Goal: Information Seeking & Learning: Learn about a topic

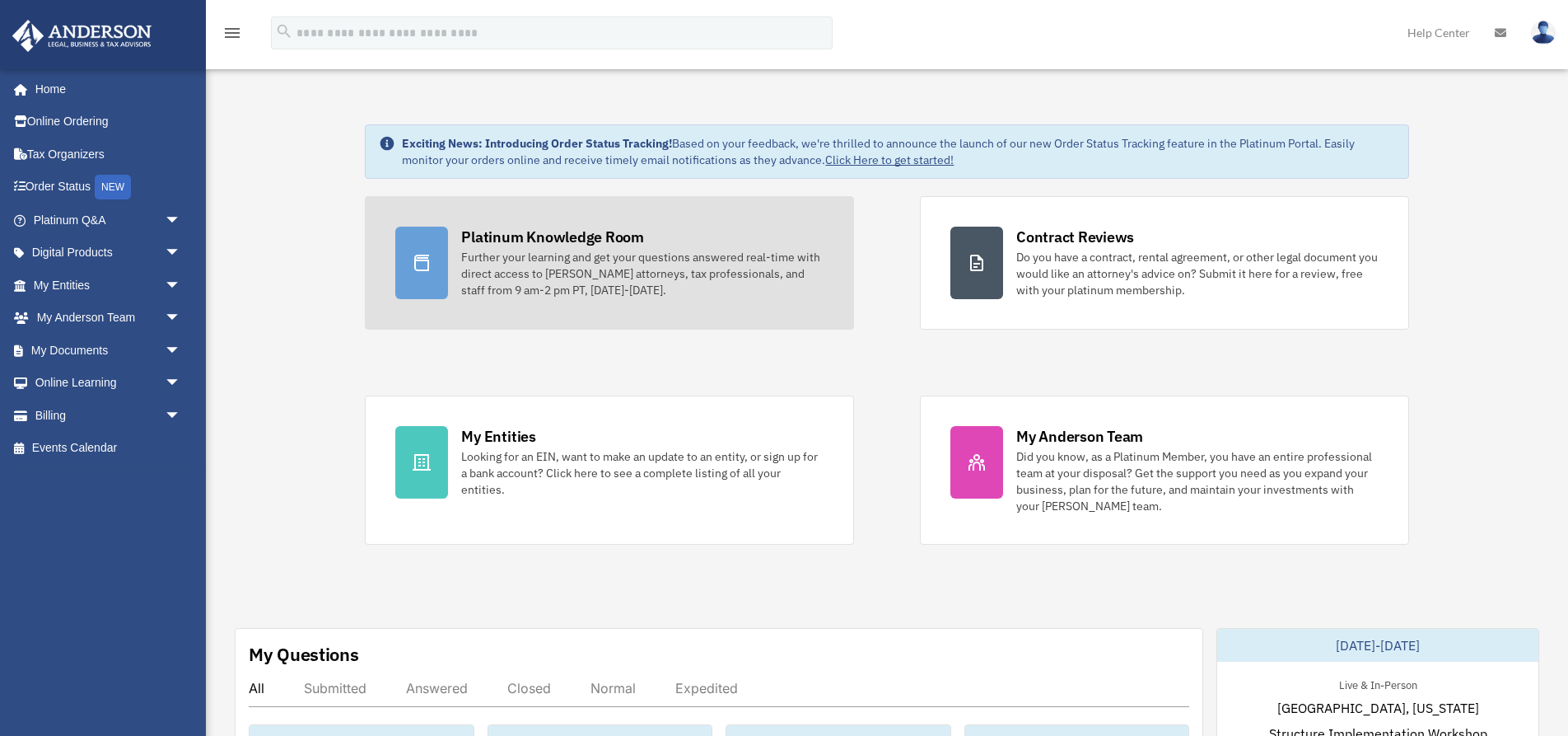
click at [562, 251] on div "Further your learning and get your questions answered real-time with direct acc…" at bounding box center [642, 273] width 362 height 50
click at [538, 262] on div "Further your learning and get your questions answered real-time with direct acc…" at bounding box center [642, 273] width 362 height 50
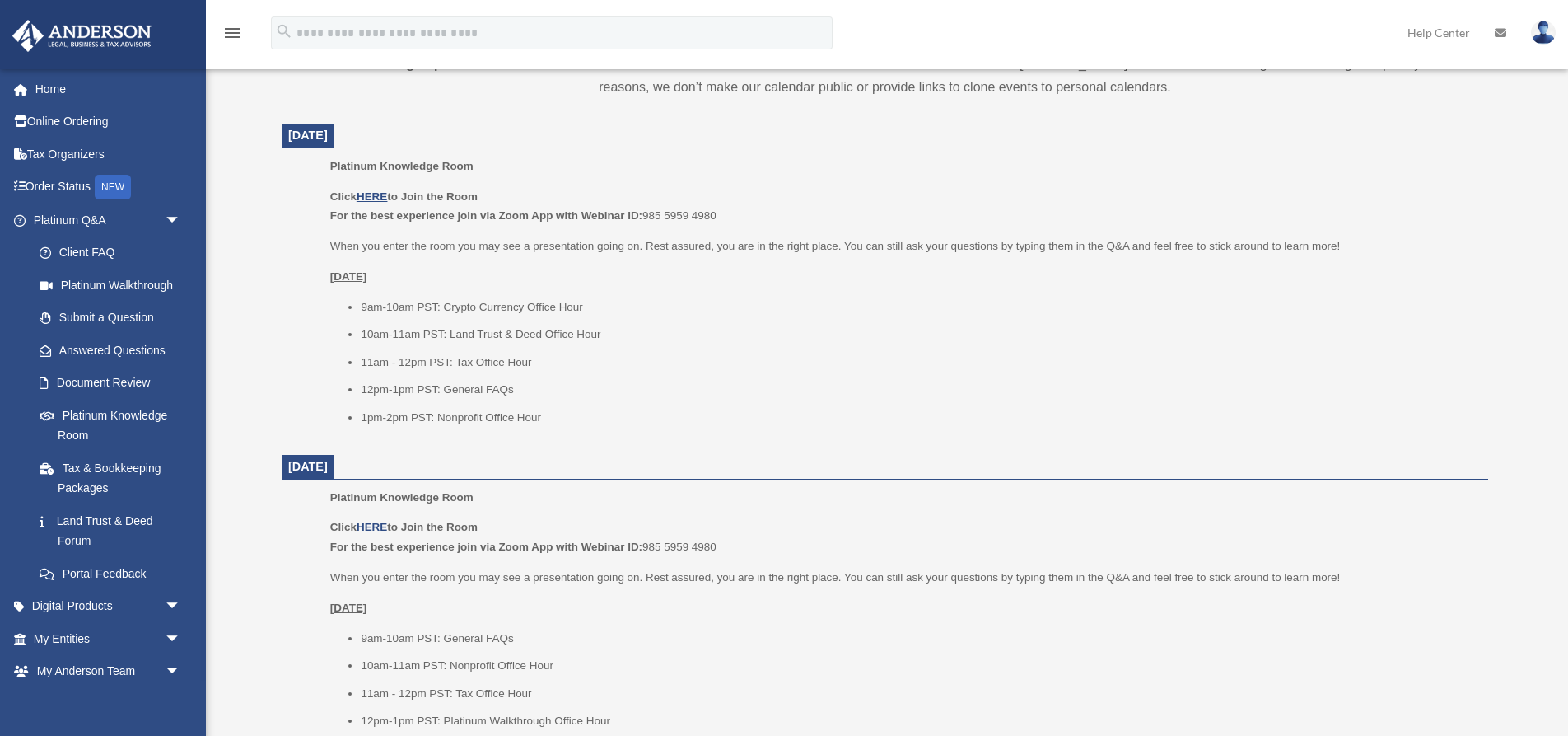
scroll to position [619, 0]
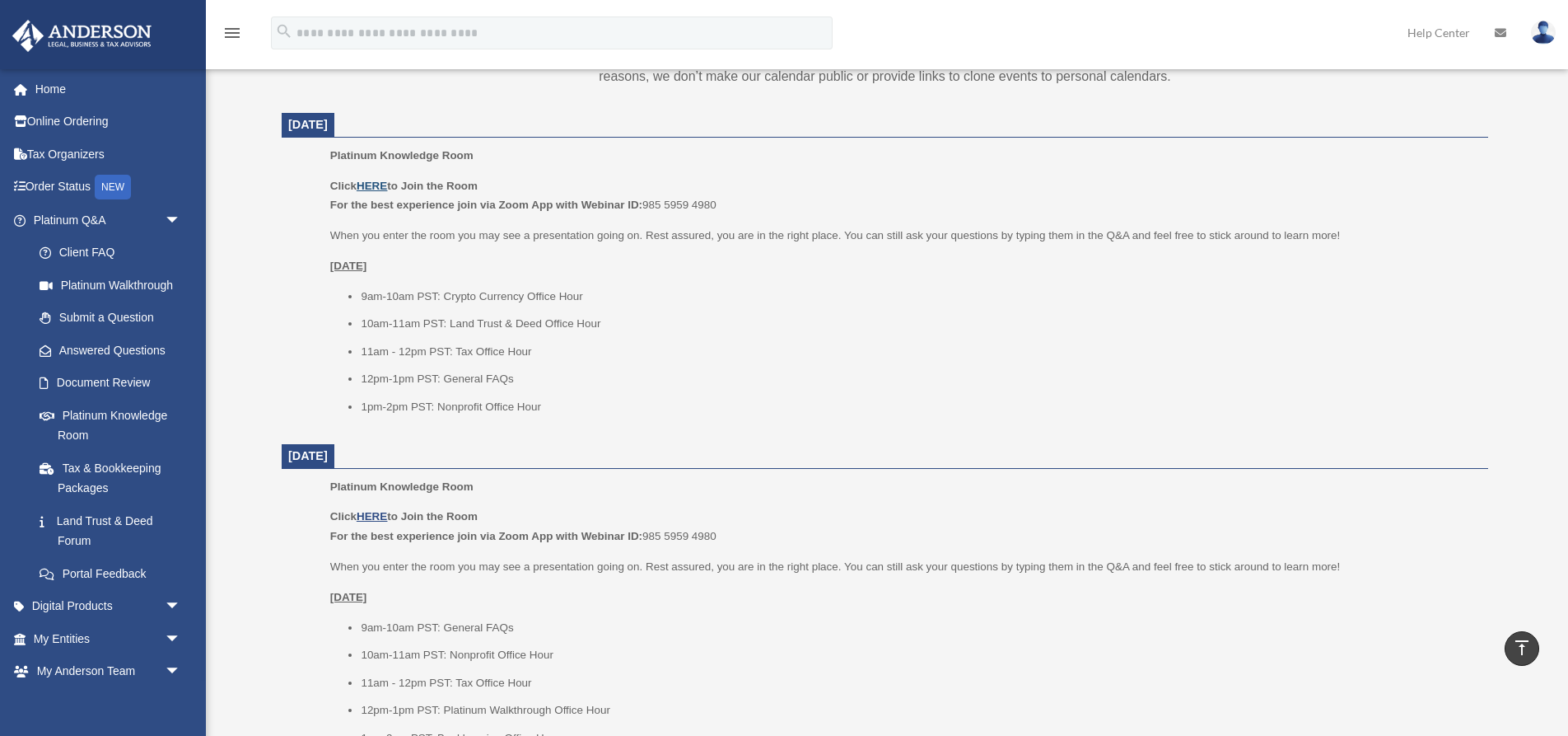
click at [375, 185] on u "HERE" at bounding box center [372, 185] width 30 height 12
